Goal: Transaction & Acquisition: Purchase product/service

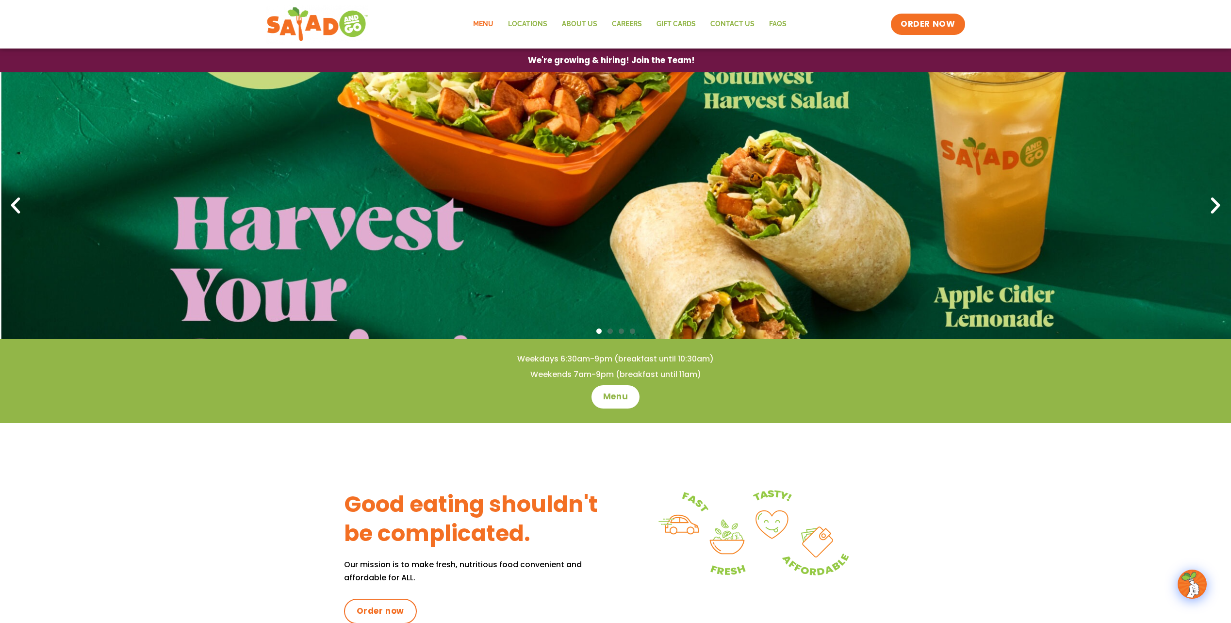
click at [488, 23] on link "Menu" at bounding box center [483, 24] width 35 height 22
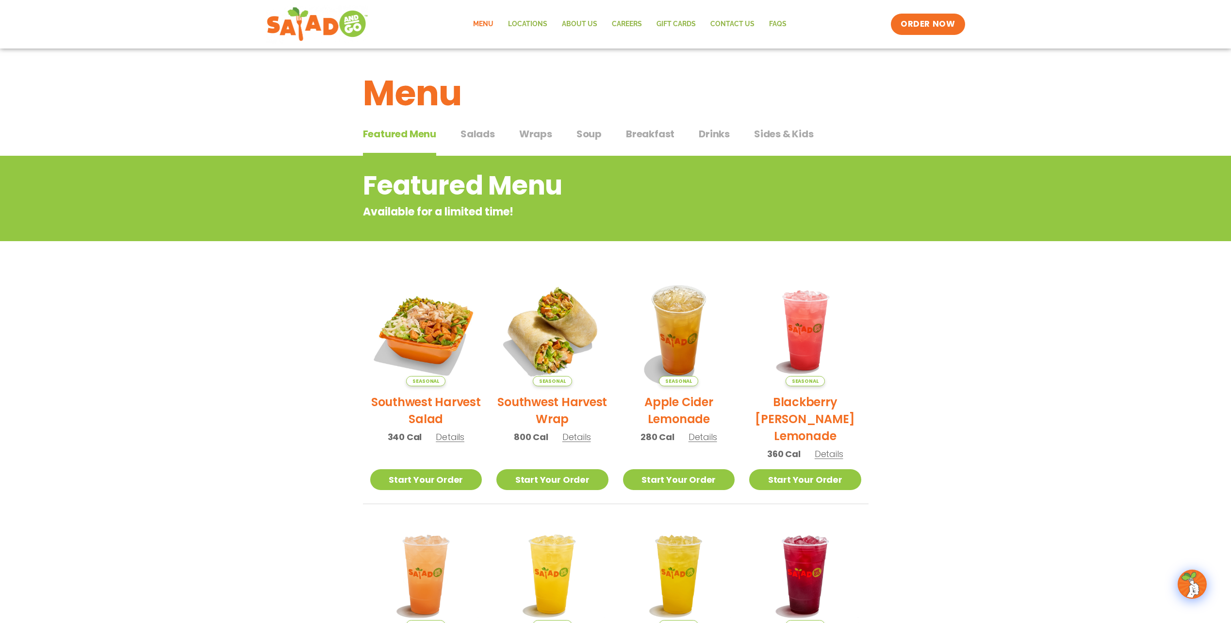
click at [484, 134] on span "Salads" at bounding box center [477, 134] width 34 height 15
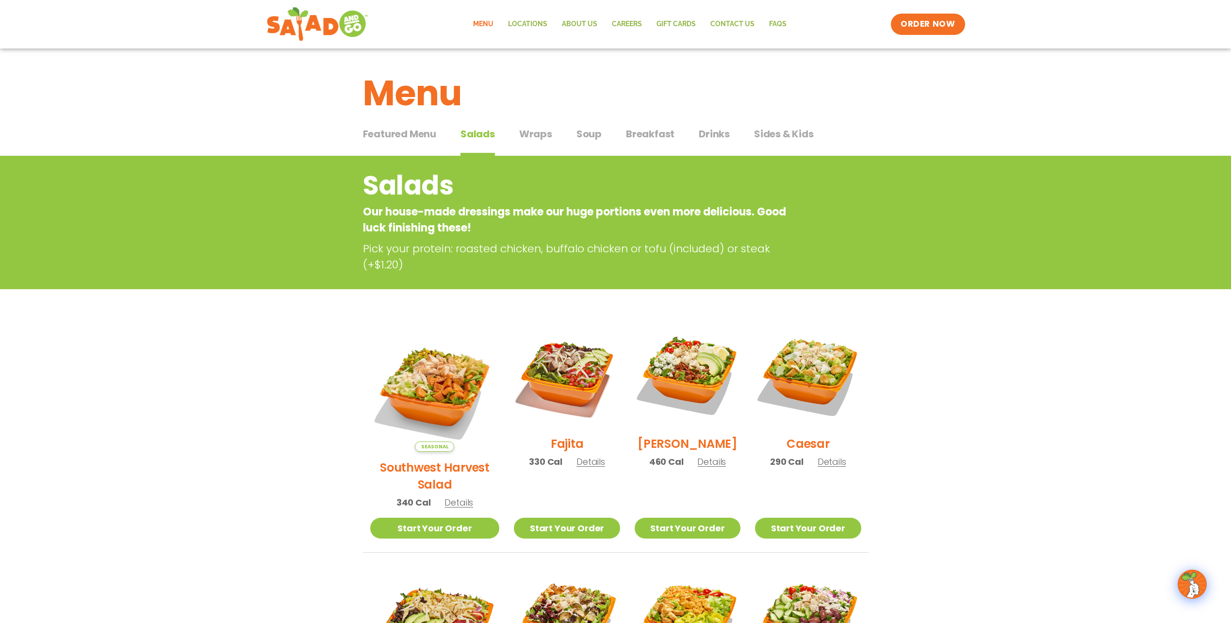
click at [527, 136] on span "Wraps" at bounding box center [535, 134] width 33 height 15
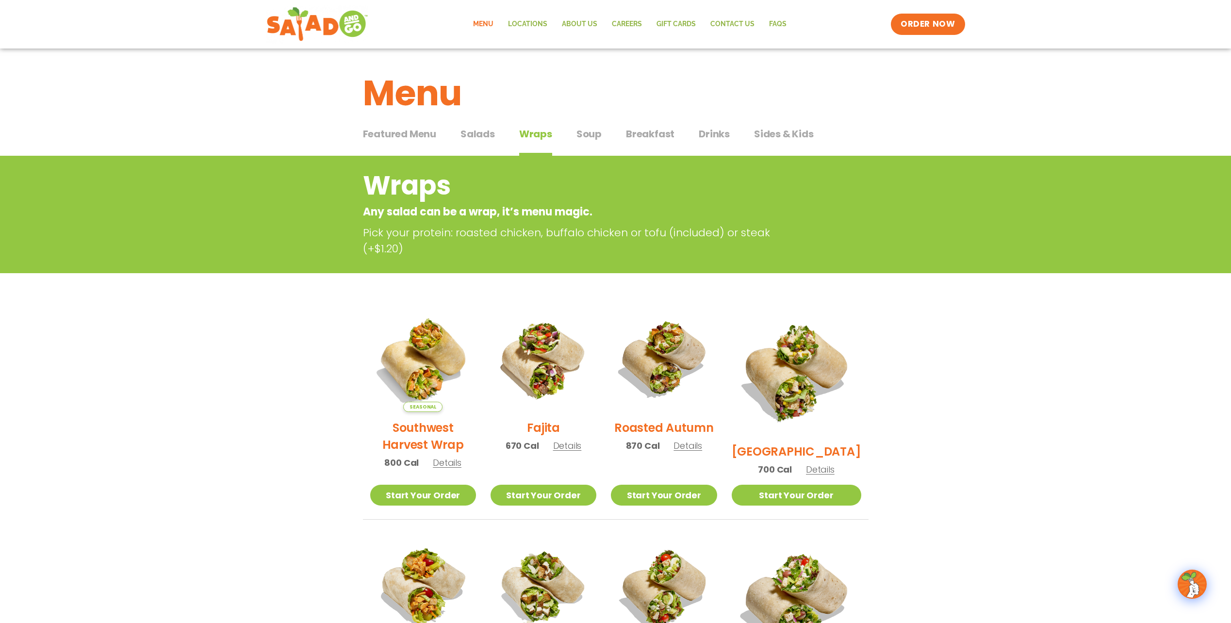
click at [596, 135] on span "Soup" at bounding box center [588, 134] width 25 height 15
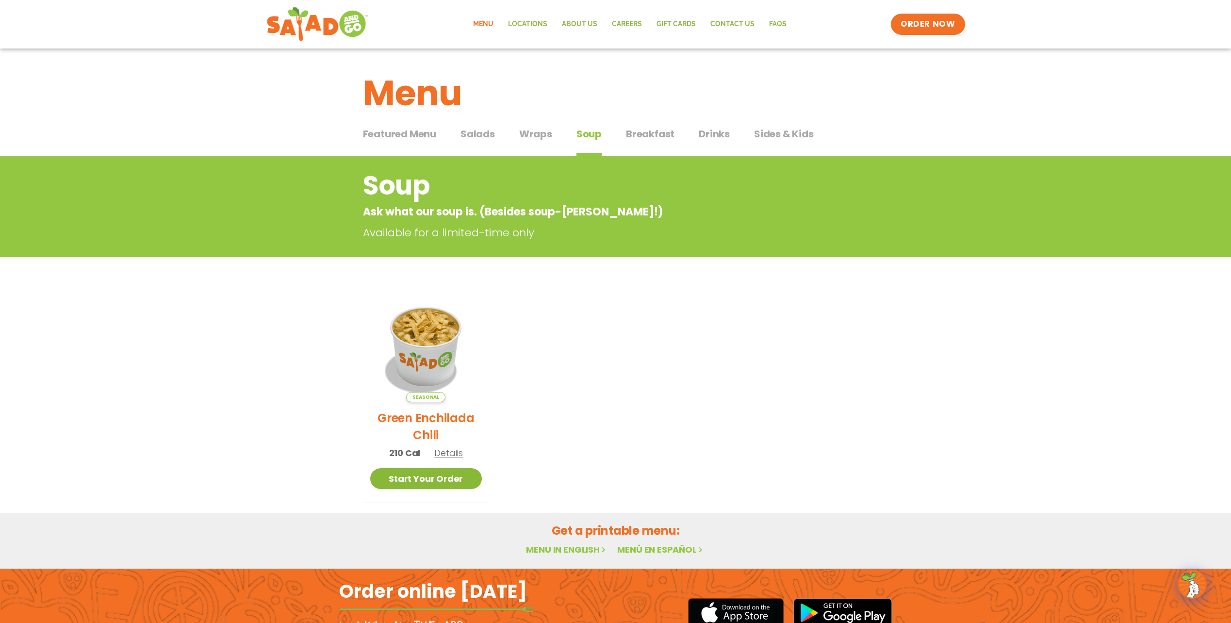
click at [427, 476] on link "Start Your Order" at bounding box center [426, 478] width 112 height 21
